Goal: Task Accomplishment & Management: Manage account settings

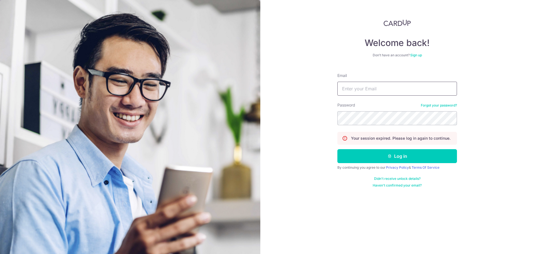
click at [344, 90] on input "Email" at bounding box center [398, 89] width 120 height 14
type input "b"
type input "evelyn_bluemoon@gmail.com"
click at [338, 149] on button "Log in" at bounding box center [398, 156] width 120 height 14
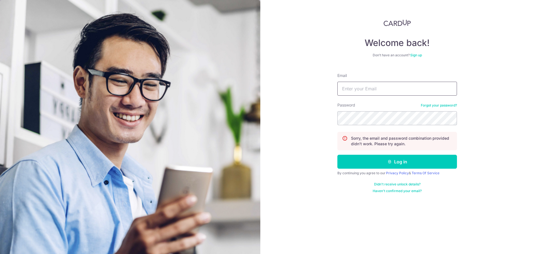
click at [353, 91] on input "Email" at bounding box center [398, 89] width 120 height 14
type input "evelyn.lau.bluemoon@gmail.com"
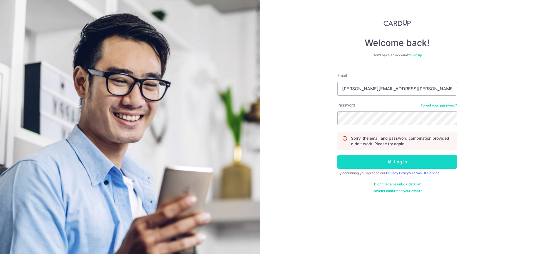
click at [430, 163] on button "Log in" at bounding box center [398, 161] width 120 height 14
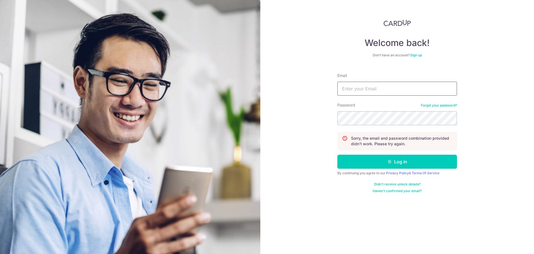
click at [395, 90] on input "Email" at bounding box center [398, 89] width 120 height 14
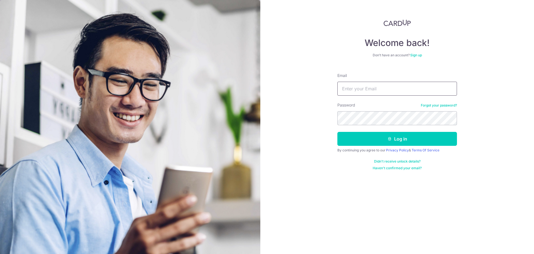
click at [365, 89] on input "Email" at bounding box center [398, 89] width 120 height 14
type input "evelyn.lau.bluemoon@gmail.com"
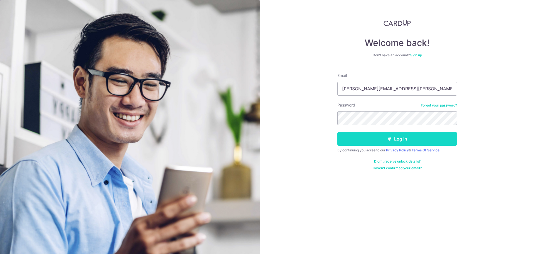
click at [383, 135] on button "Log in" at bounding box center [398, 139] width 120 height 14
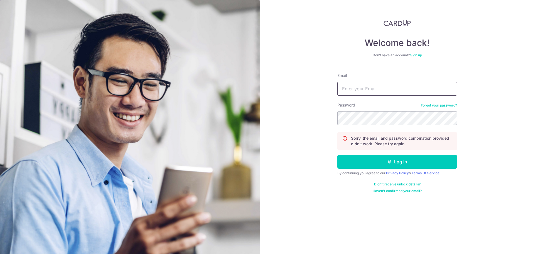
click at [383, 86] on input "Email" at bounding box center [398, 89] width 120 height 14
type input "[PERSON_NAME][EMAIL_ADDRESS][PERSON_NAME][DOMAIN_NAME]"
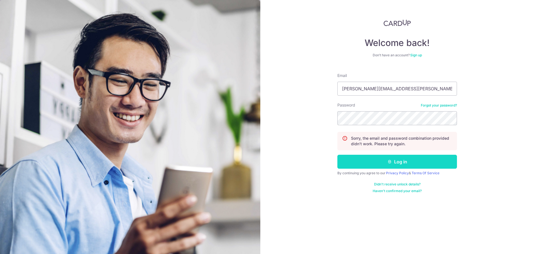
drag, startPoint x: 394, startPoint y: 160, endPoint x: 388, endPoint y: 161, distance: 6.1
click at [388, 161] on icon "submit" at bounding box center [390, 161] width 4 height 4
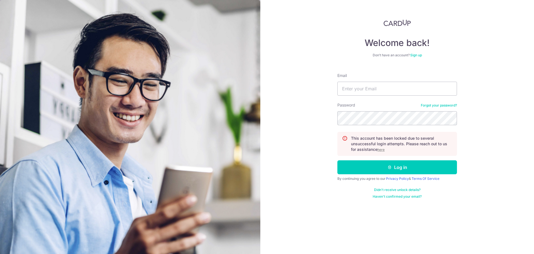
click at [383, 150] on u "here" at bounding box center [381, 149] width 7 height 4
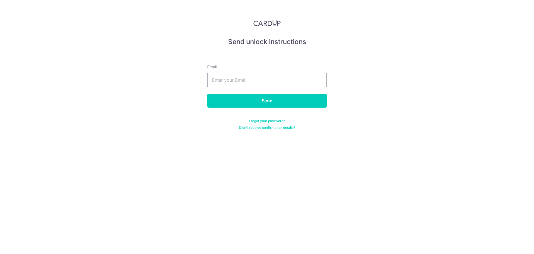
click at [253, 82] on input "text" at bounding box center [267, 80] width 120 height 14
type input "B"
type input "e"
type input "E"
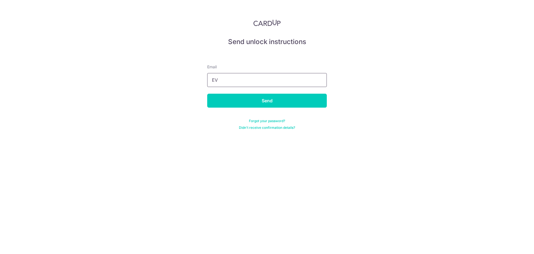
type input "E"
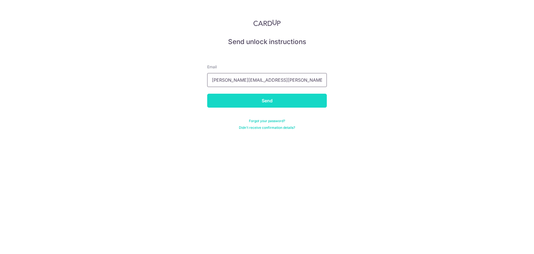
type input "[PERSON_NAME][EMAIL_ADDRESS][PERSON_NAME][DOMAIN_NAME]"
click at [282, 104] on input "Send" at bounding box center [267, 101] width 120 height 14
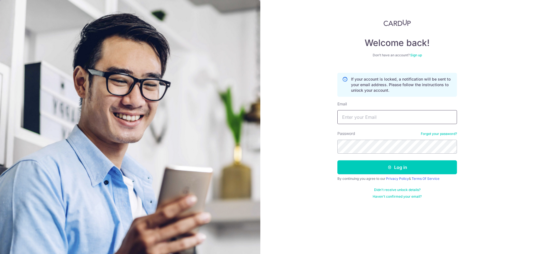
click at [409, 116] on input "Email" at bounding box center [398, 117] width 120 height 14
type input "[PERSON_NAME][EMAIL_ADDRESS][PERSON_NAME][DOMAIN_NAME]"
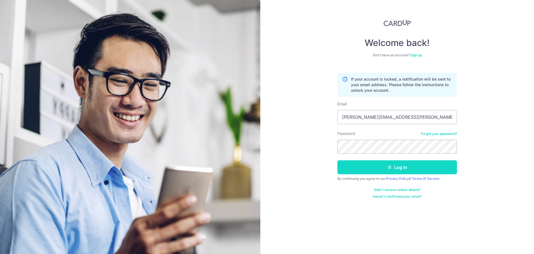
click at [392, 165] on button "Log in" at bounding box center [398, 167] width 120 height 14
